Goal: Task Accomplishment & Management: Complete application form

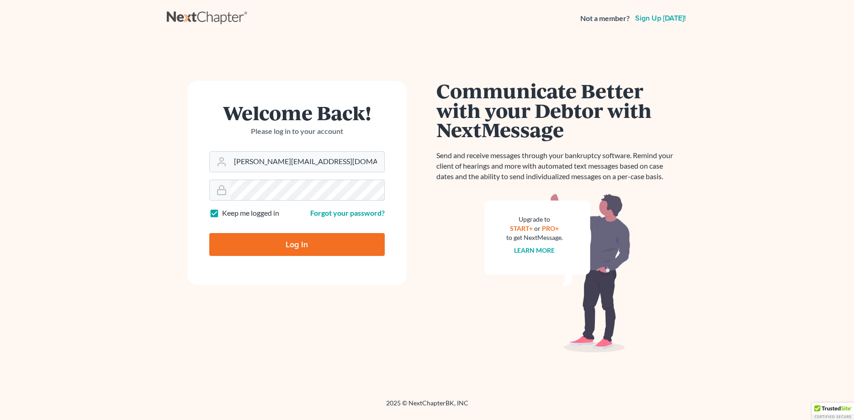
click at [294, 246] on input "Log In" at bounding box center [296, 244] width 175 height 23
type input "Thinking..."
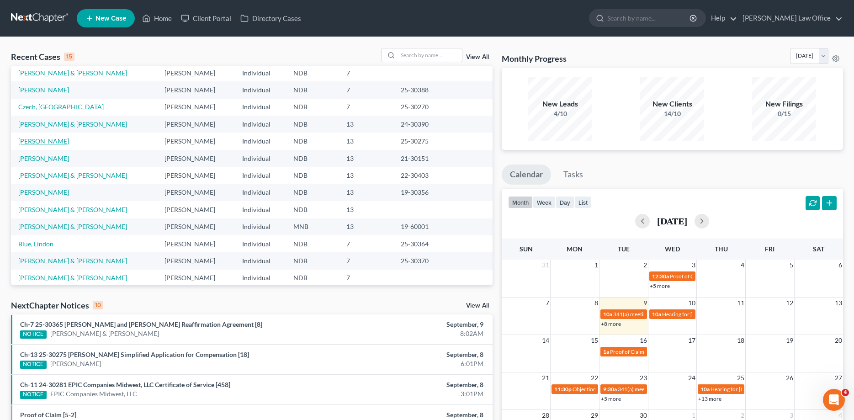
scroll to position [63, 0]
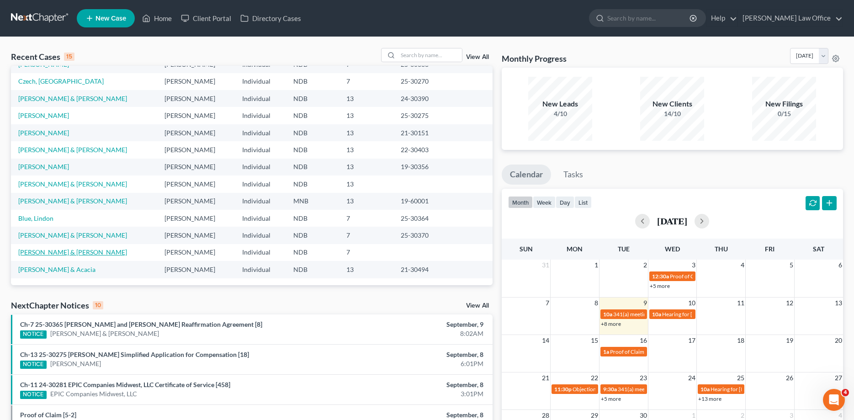
click at [37, 249] on link "[PERSON_NAME] & [PERSON_NAME]" at bounding box center [72, 252] width 109 height 8
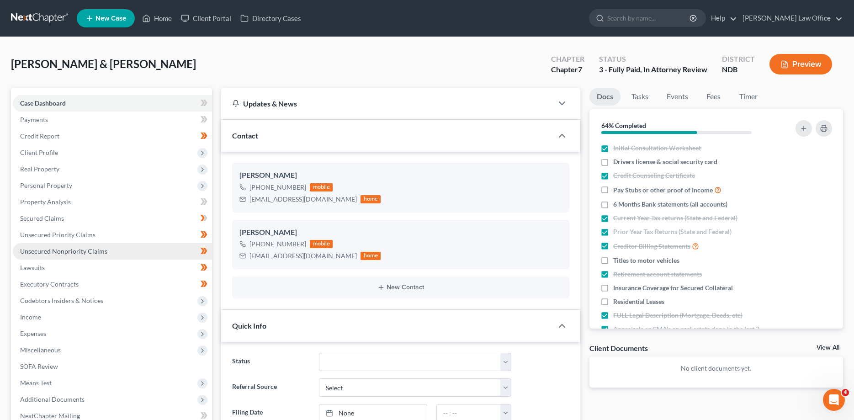
scroll to position [45, 0]
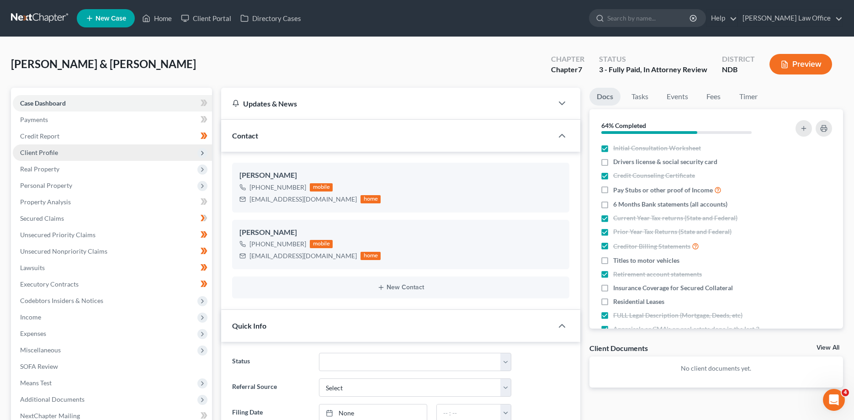
click at [39, 153] on span "Client Profile" at bounding box center [39, 153] width 38 height 8
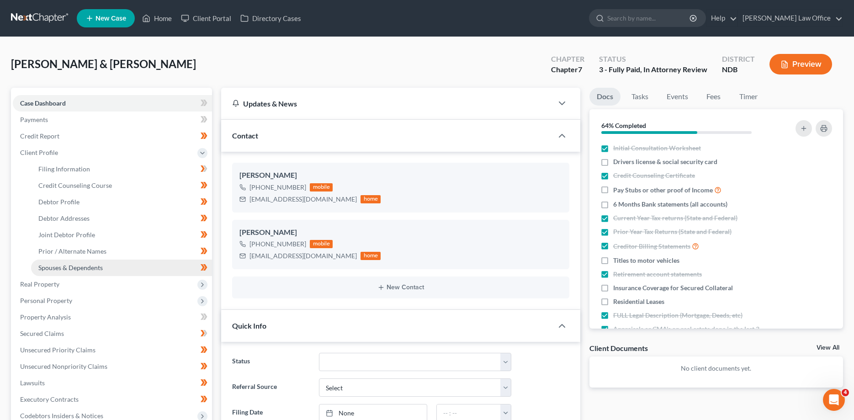
click at [55, 268] on span "Spouses & Dependents" at bounding box center [70, 268] width 64 height 8
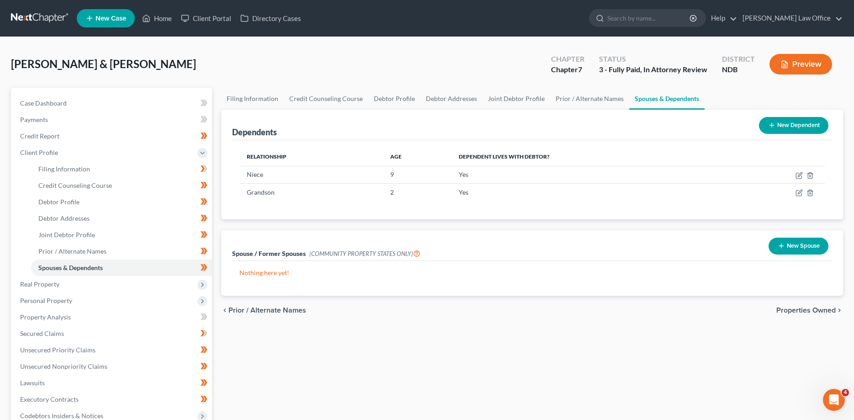
click at [801, 125] on button "New Dependent" at bounding box center [793, 125] width 69 height 17
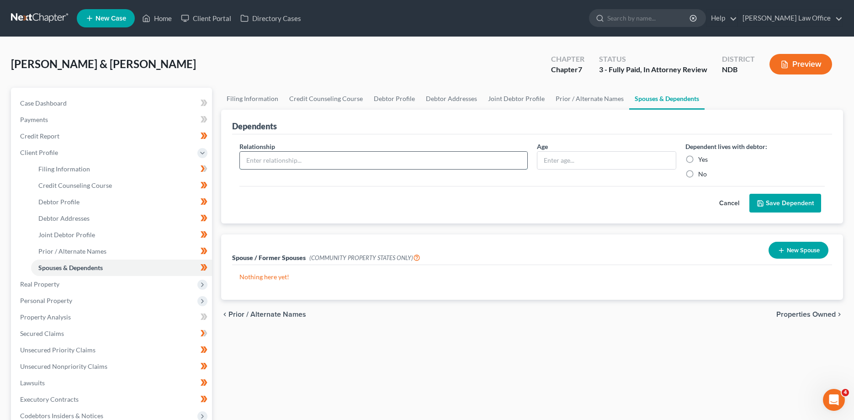
click at [297, 156] on input "text" at bounding box center [383, 160] width 287 height 17
type input "1"
click at [698, 158] on label "Yes" at bounding box center [703, 159] width 10 height 9
click at [702, 158] on input "Yes" at bounding box center [705, 158] width 6 height 6
radio input "true"
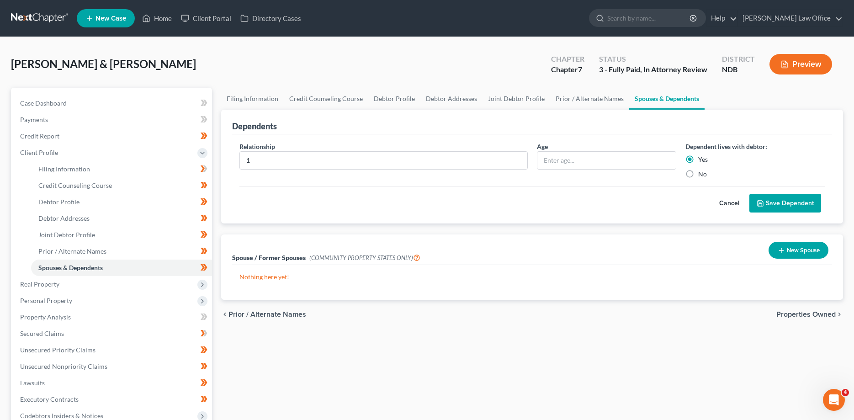
click at [775, 200] on button "Save Dependent" at bounding box center [785, 203] width 72 height 19
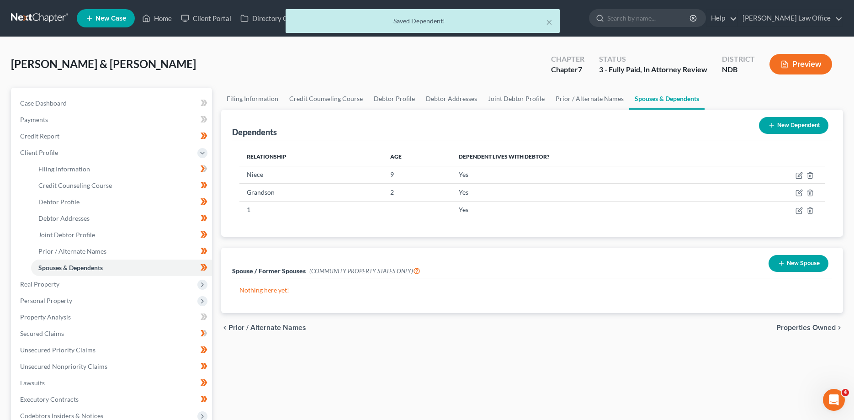
click at [787, 123] on button "New Dependent" at bounding box center [793, 125] width 69 height 17
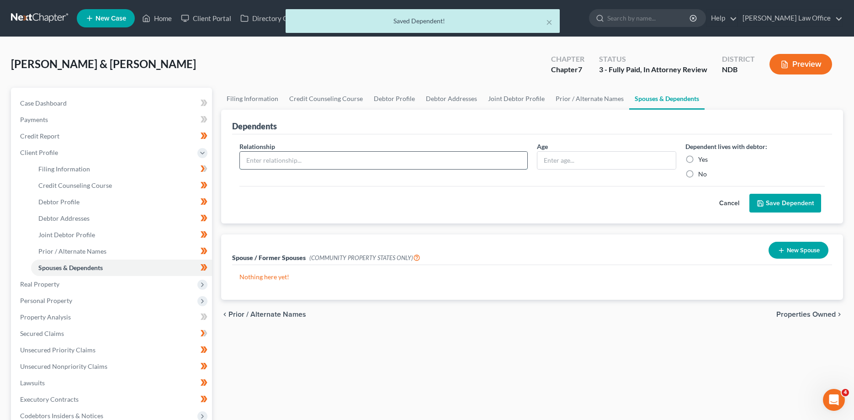
click at [278, 162] on input "text" at bounding box center [383, 160] width 287 height 17
type input "2"
click at [698, 158] on label "Yes" at bounding box center [703, 159] width 10 height 9
click at [702, 158] on input "Yes" at bounding box center [705, 158] width 6 height 6
radio input "true"
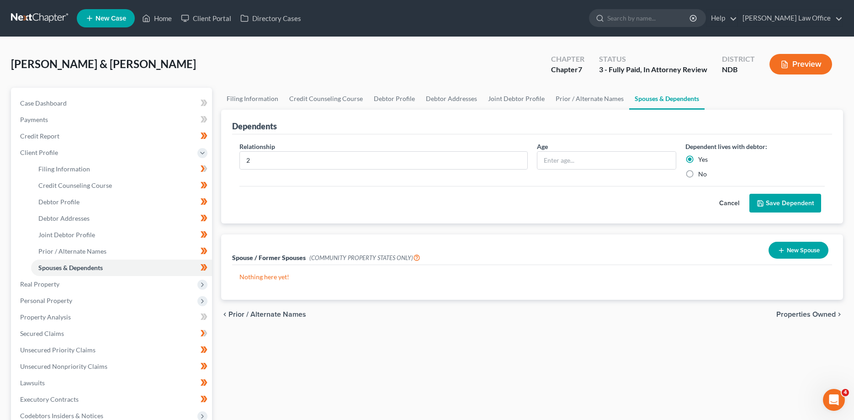
click at [779, 204] on button "Save Dependent" at bounding box center [785, 203] width 72 height 19
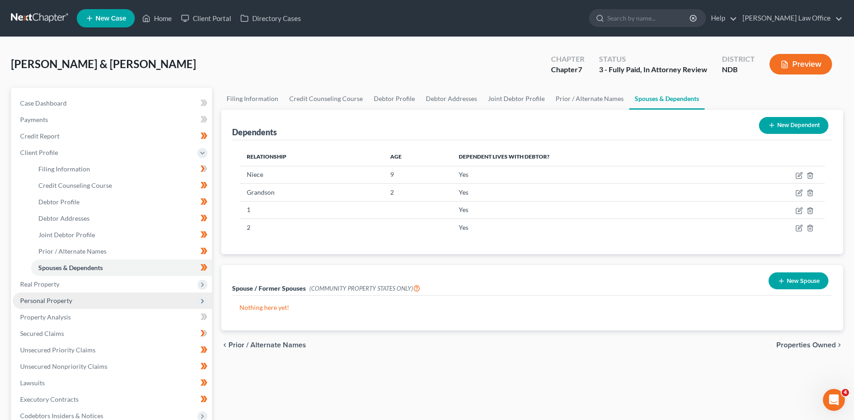
scroll to position [140, 0]
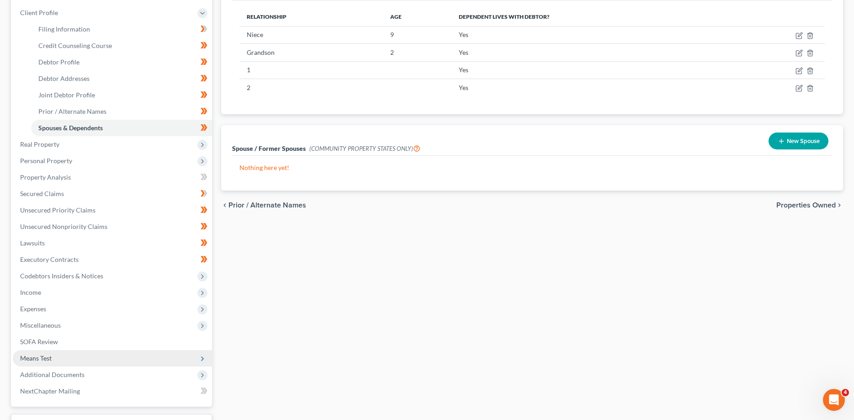
click at [40, 357] on span "Means Test" at bounding box center [36, 358] width 32 height 8
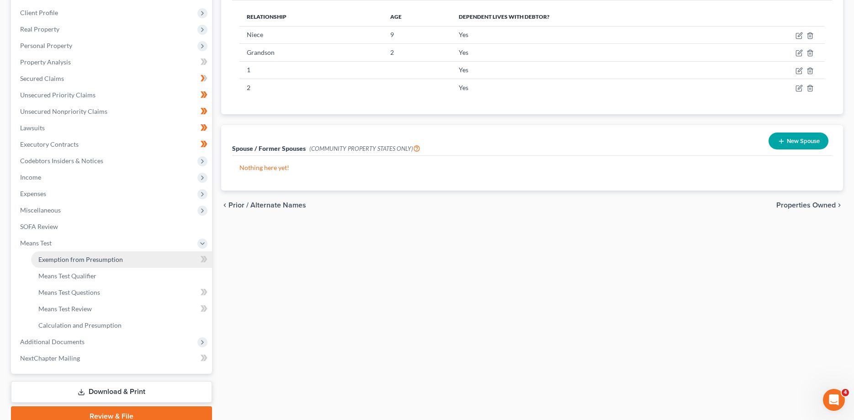
click at [85, 260] on span "Exemption from Presumption" at bounding box center [80, 259] width 85 height 8
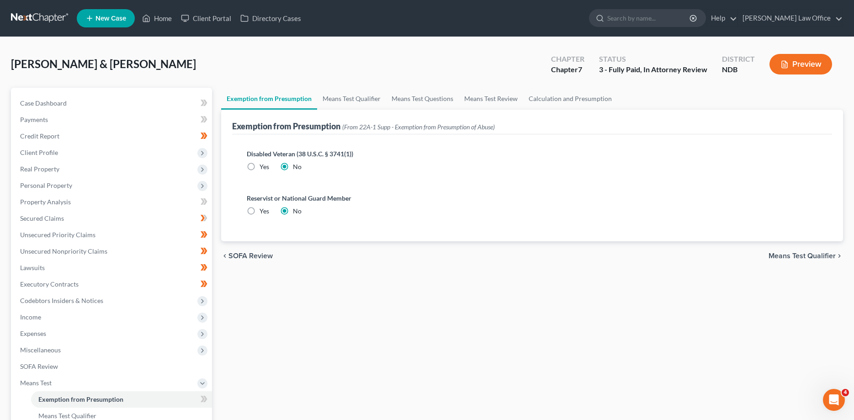
click at [802, 258] on span "Means Test Qualifier" at bounding box center [802, 255] width 67 height 7
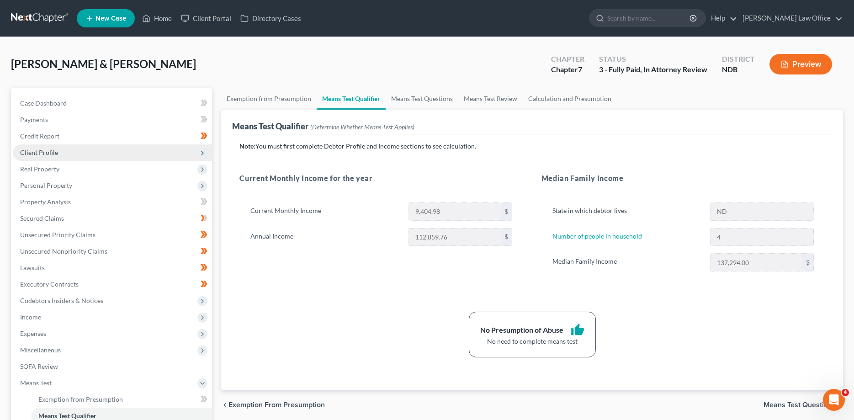
click at [50, 151] on span "Client Profile" at bounding box center [39, 153] width 38 height 8
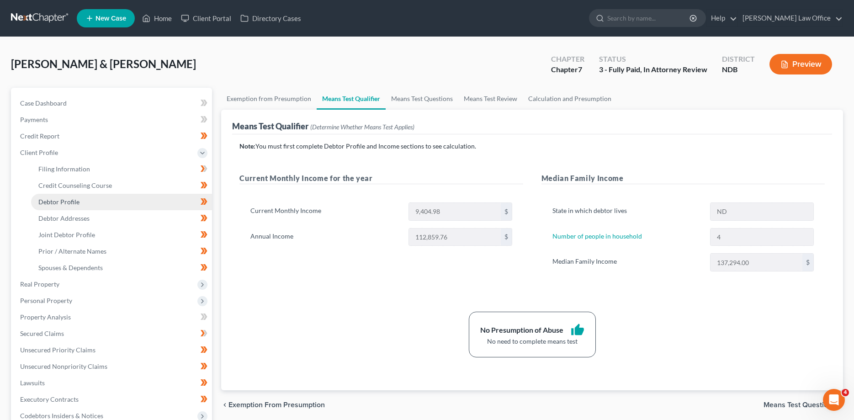
click at [55, 203] on span "Debtor Profile" at bounding box center [58, 202] width 41 height 8
select select "1"
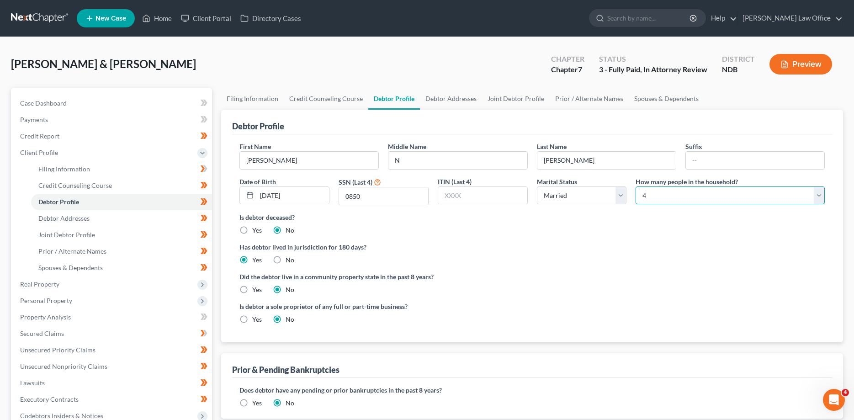
click at [636, 186] on select "Select 1 2 3 4 5 6 7 8 9 10 11 12 13 14 15 16 17 18 19 20" at bounding box center [730, 195] width 189 height 18
select select "5"
click option "6" at bounding box center [0, 0] width 0 height 0
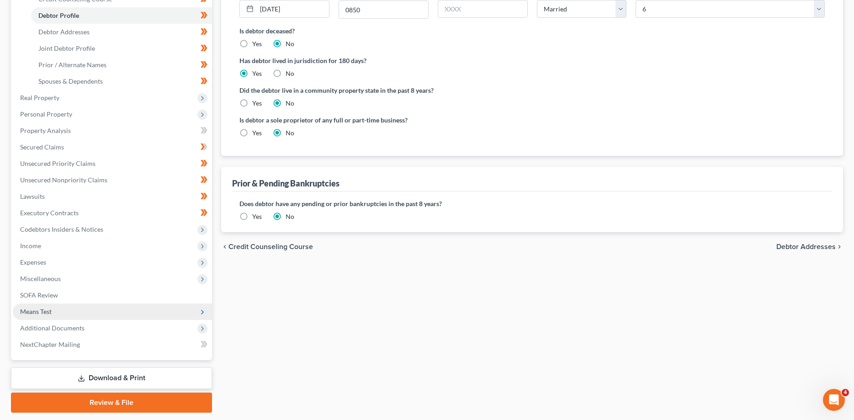
click at [48, 309] on span "Means Test" at bounding box center [36, 312] width 32 height 8
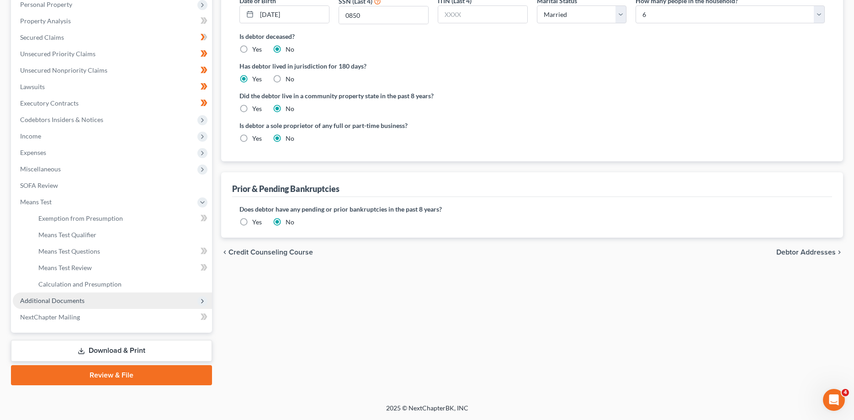
scroll to position [180, 0]
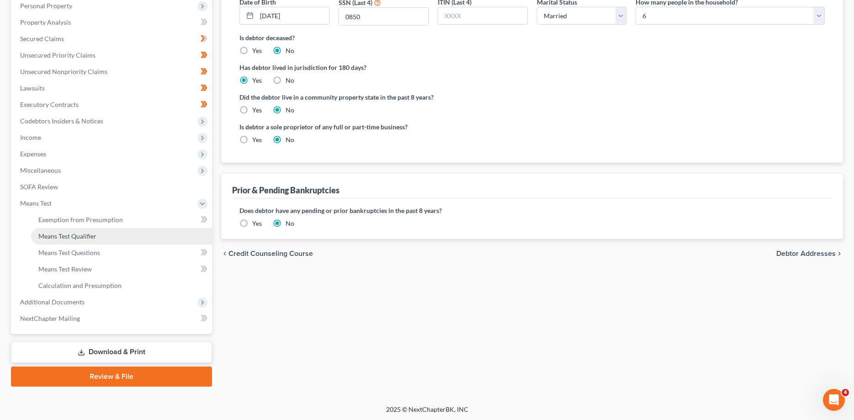
click at [75, 235] on span "Means Test Qualifier" at bounding box center [67, 236] width 58 height 8
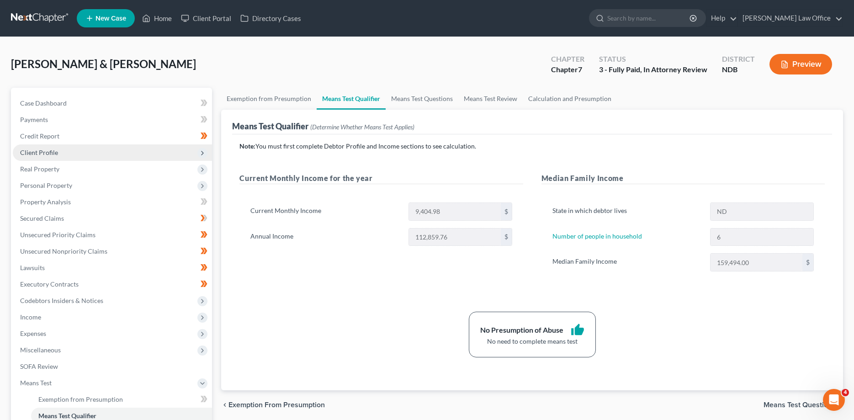
click at [45, 148] on span "Client Profile" at bounding box center [112, 152] width 199 height 16
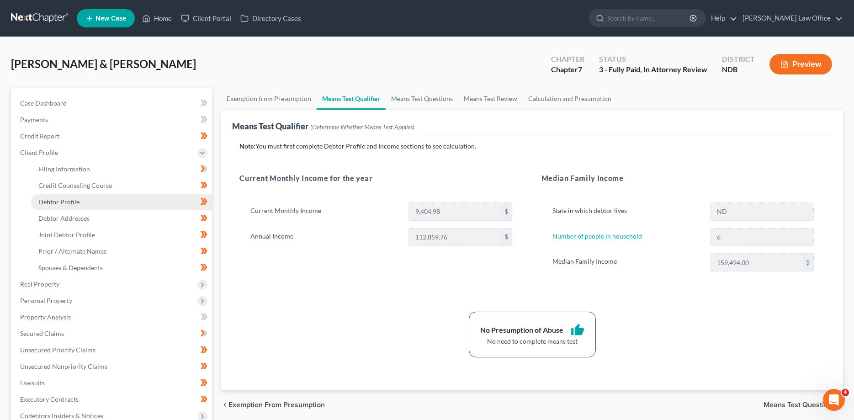
click at [56, 200] on span "Debtor Profile" at bounding box center [58, 202] width 41 height 8
select select "1"
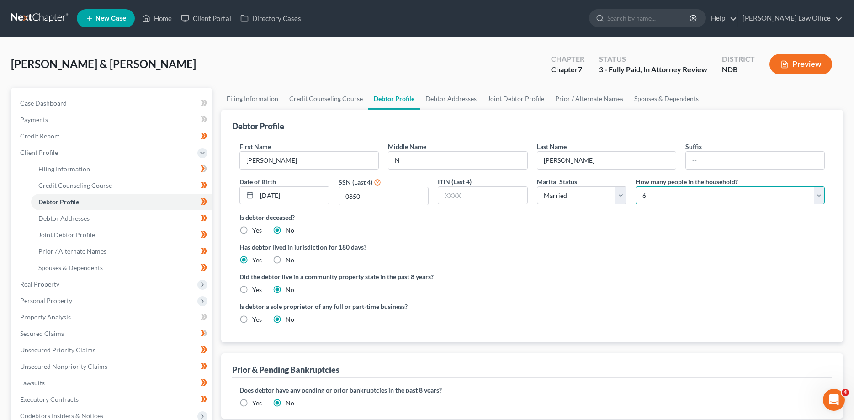
click at [636, 186] on select "Select 1 2 3 4 5 6 7 8 9 10 11 12 13 14 15 16 17 18 19 20" at bounding box center [730, 195] width 189 height 18
select select "3"
click option "4" at bounding box center [0, 0] width 0 height 0
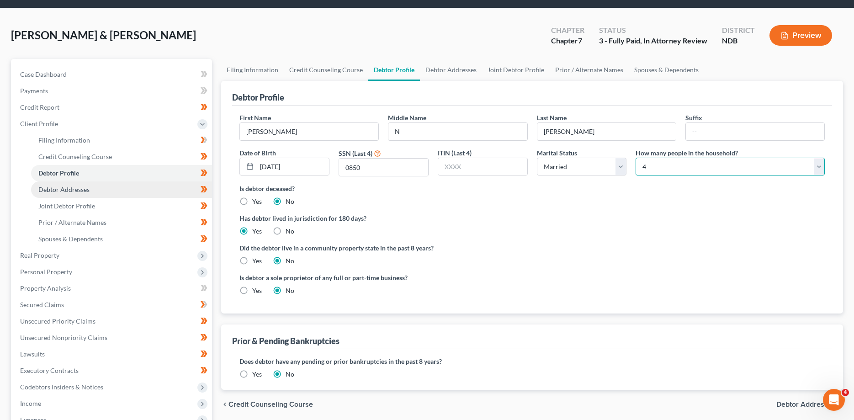
scroll to position [47, 0]
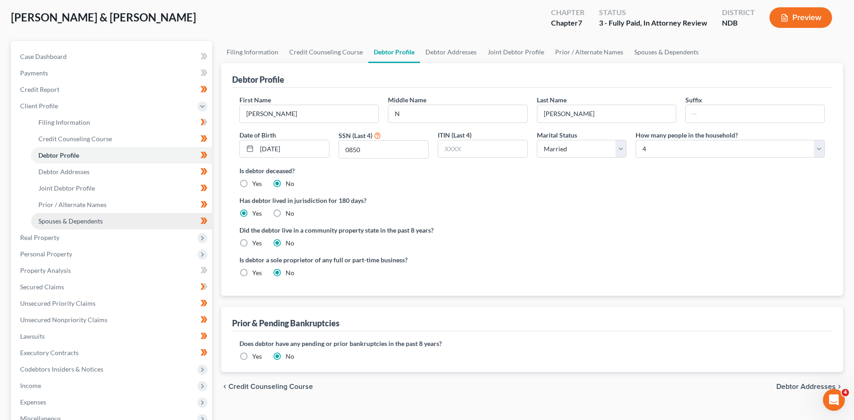
click at [63, 220] on span "Spouses & Dependents" at bounding box center [70, 221] width 64 height 8
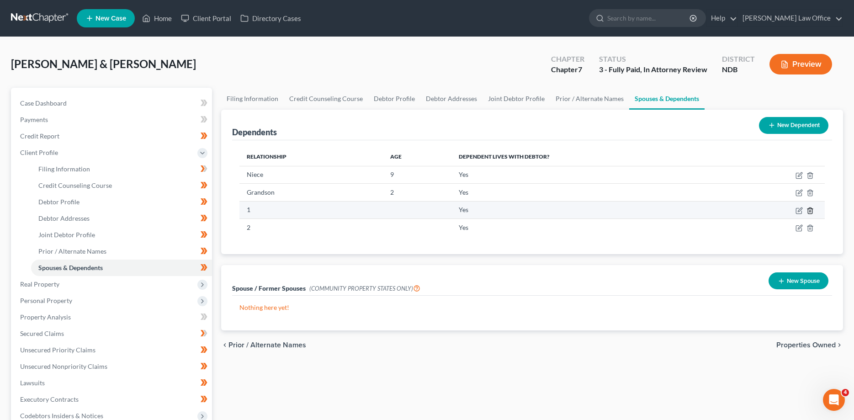
click at [810, 209] on icon "button" at bounding box center [810, 210] width 7 height 7
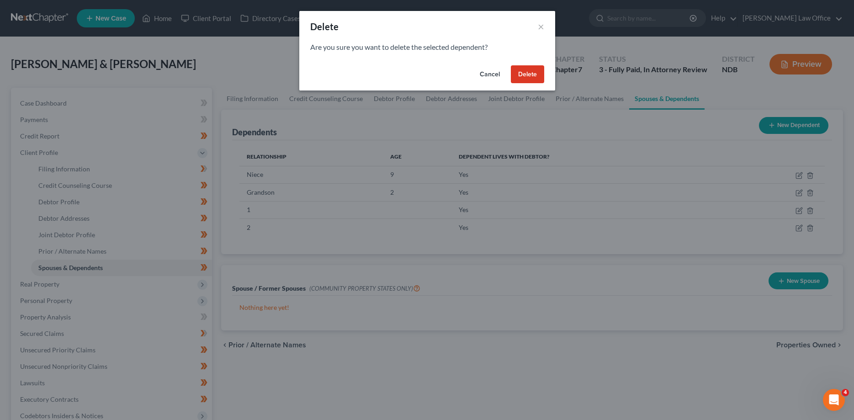
click at [528, 72] on button "Delete" at bounding box center [527, 74] width 33 height 18
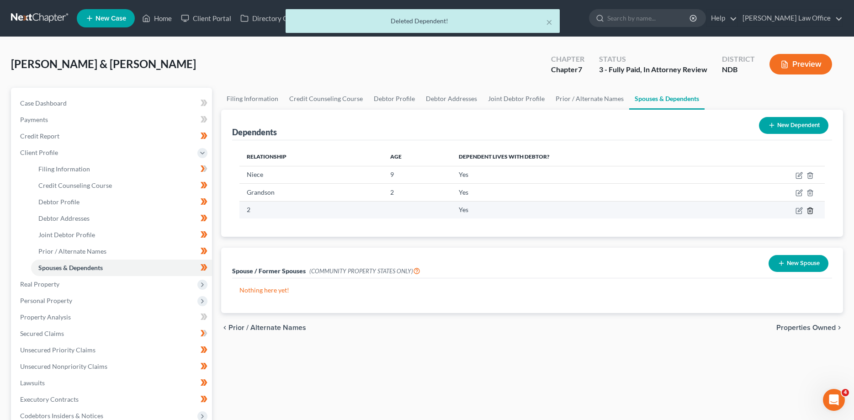
click at [810, 212] on icon "button" at bounding box center [810, 210] width 7 height 7
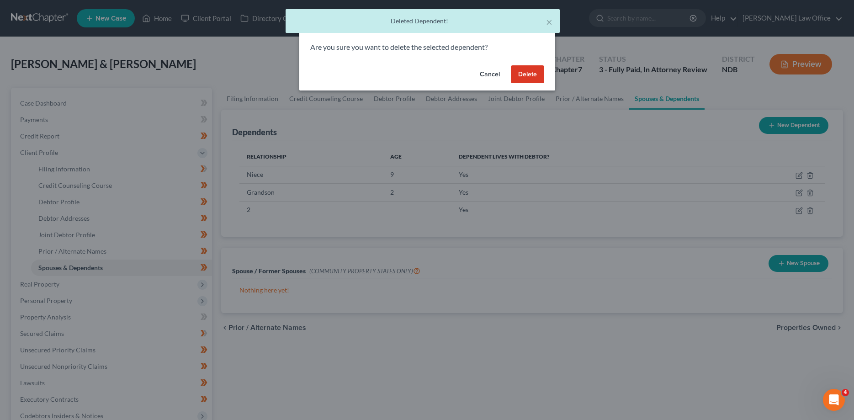
click at [523, 74] on button "Delete" at bounding box center [527, 74] width 33 height 18
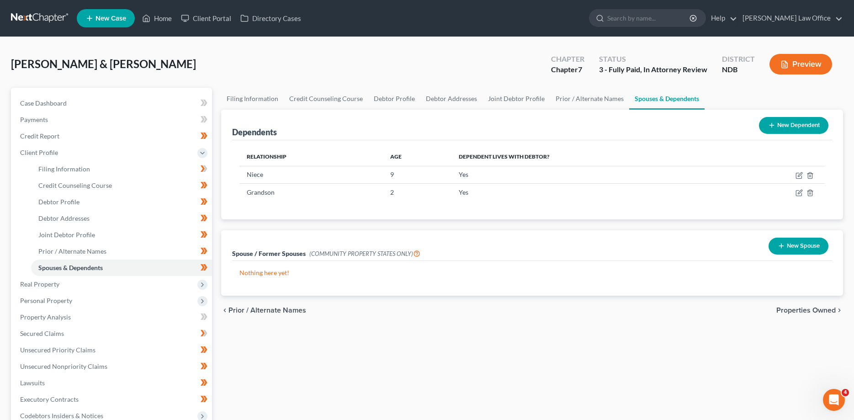
click at [48, 19] on link at bounding box center [40, 18] width 58 height 16
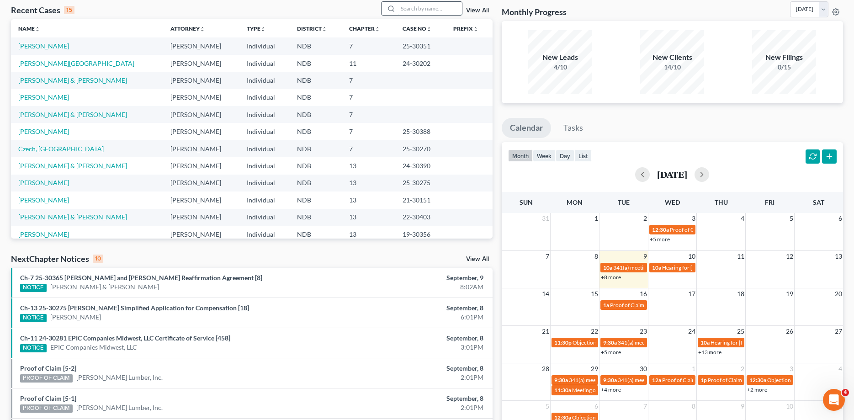
click at [426, 8] on input "search" at bounding box center [430, 8] width 64 height 13
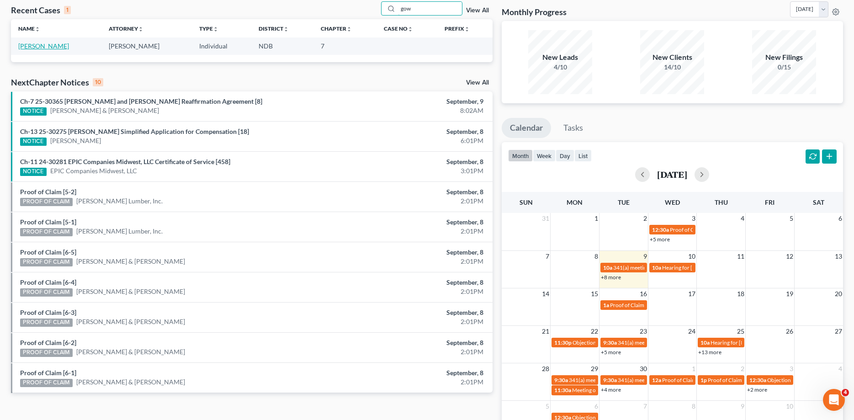
type input "gow"
click at [33, 47] on link "Gowan, Natalie" at bounding box center [43, 46] width 51 height 8
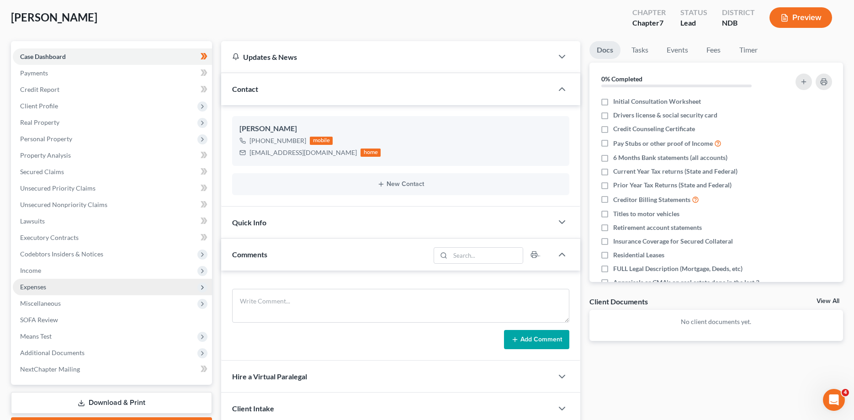
click at [39, 286] on span "Expenses" at bounding box center [33, 287] width 26 height 8
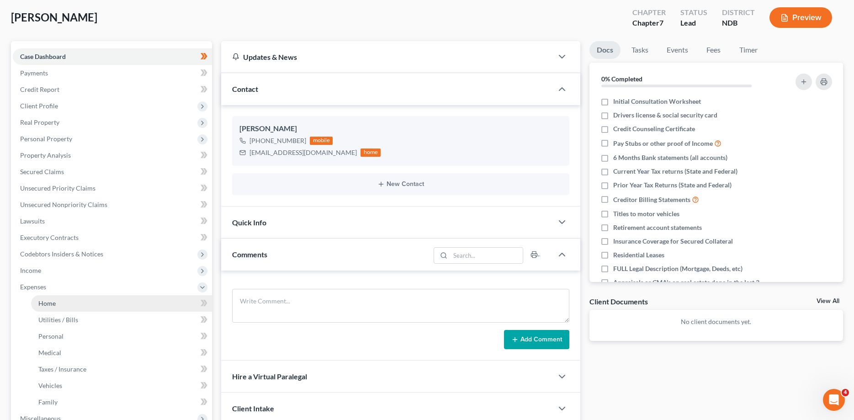
click at [45, 301] on span "Home" at bounding box center [46, 303] width 17 height 8
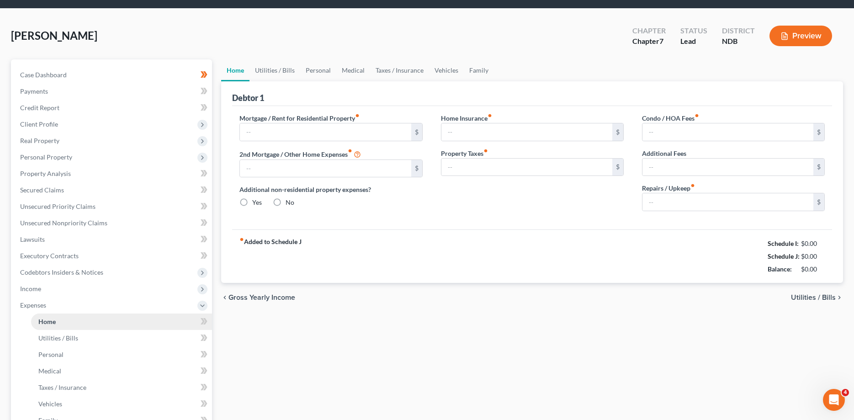
type input "1,850.00"
type input "0.00"
radio input "true"
type input "25.00"
type input "0.00"
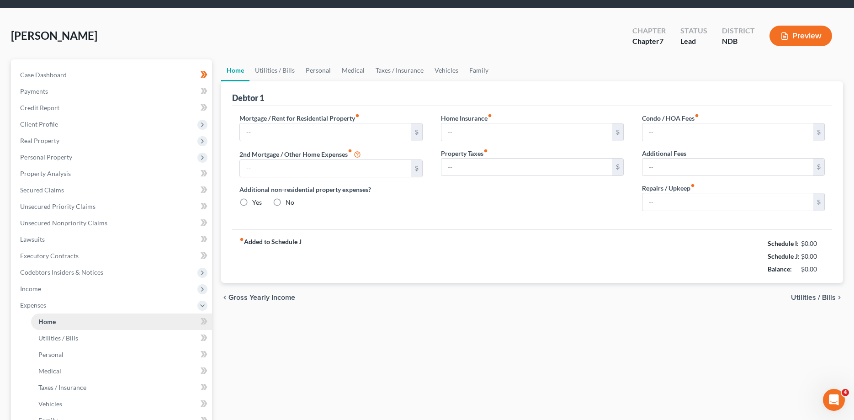
type input "0.00"
type input "100.00"
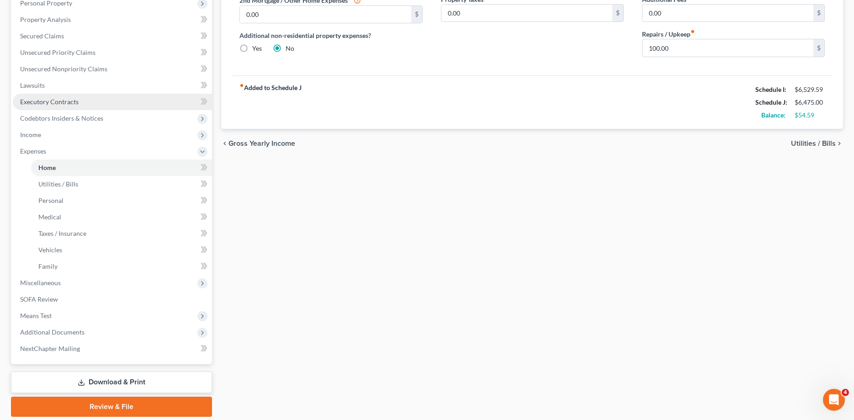
scroll to position [186, 0]
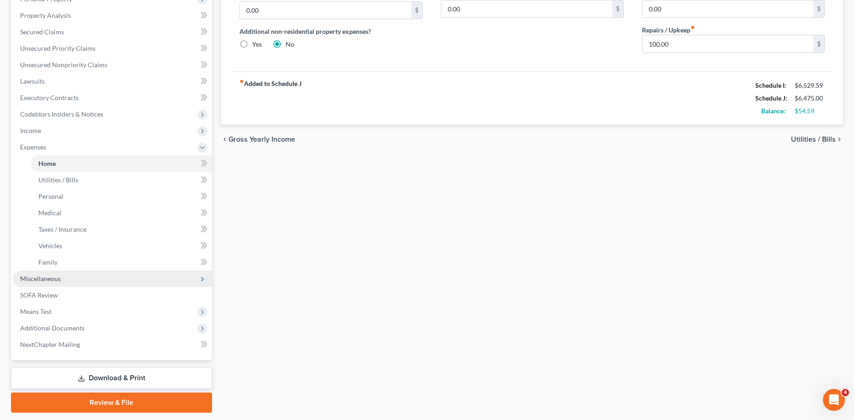
click at [51, 277] on span "Miscellaneous" at bounding box center [40, 279] width 41 height 8
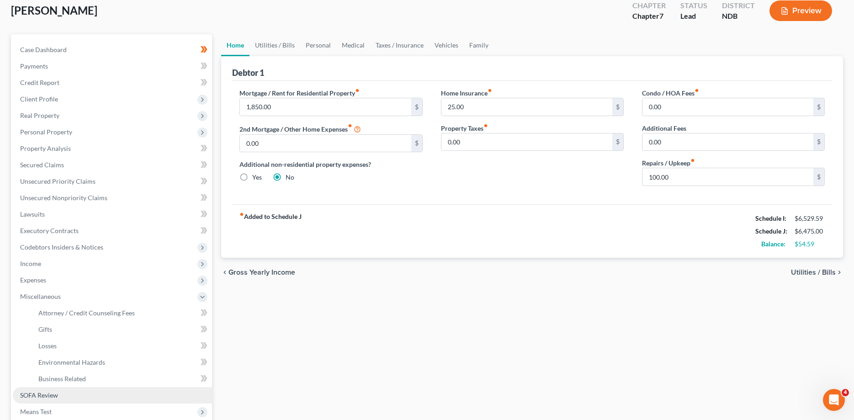
scroll to position [40, 0]
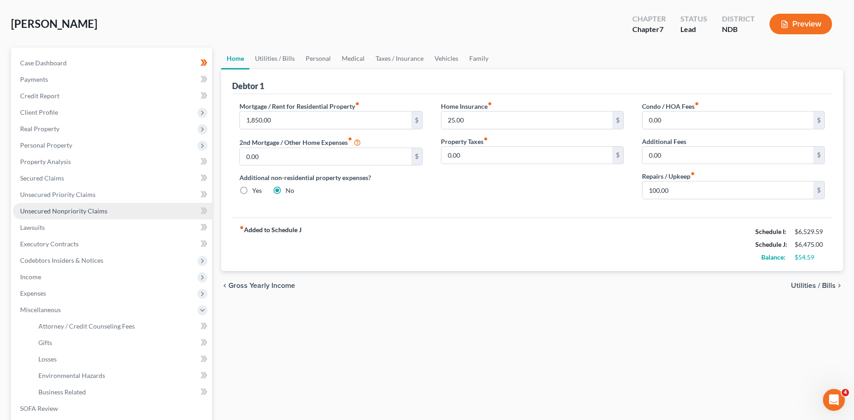
click at [65, 210] on span "Unsecured Nonpriority Claims" at bounding box center [63, 211] width 87 height 8
